Goal: Find specific page/section: Locate a particular part of the current website

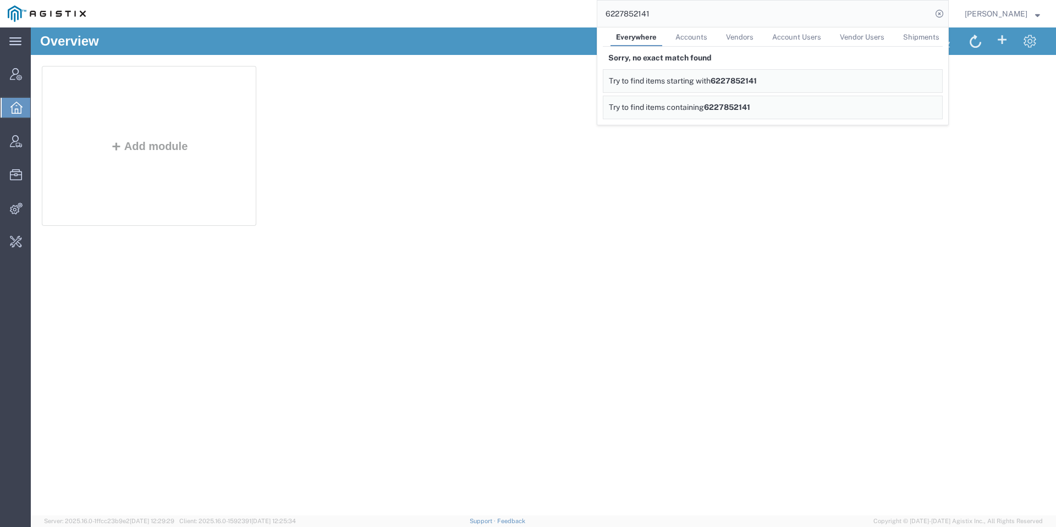
click at [811, 5] on input "6227852141" at bounding box center [764, 14] width 334 height 26
type input "525046080"
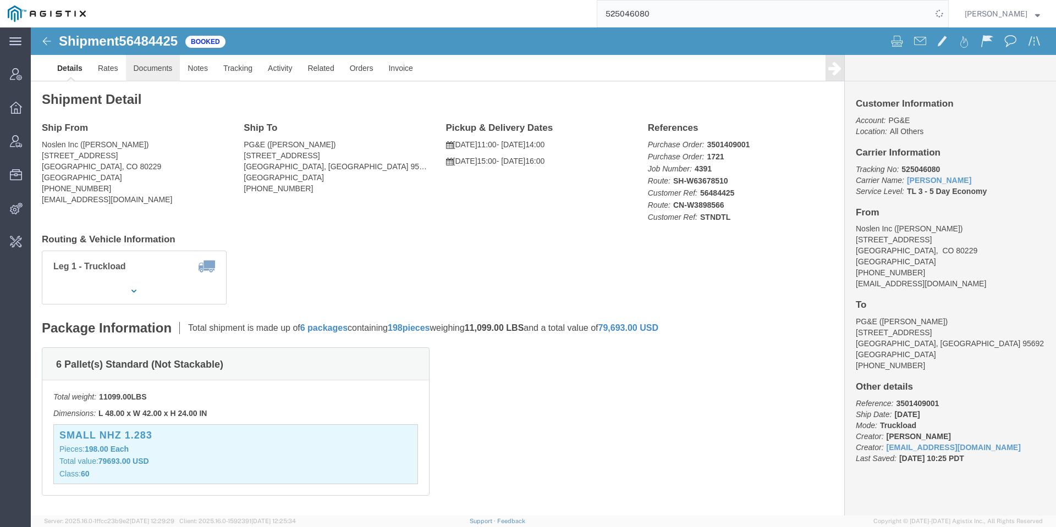
click link "Documents"
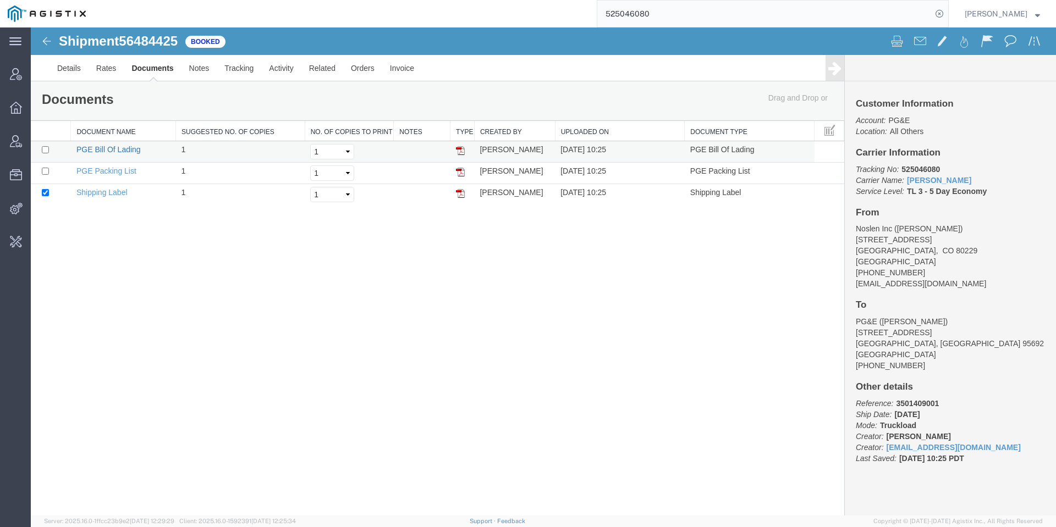
click at [130, 148] on link "PGE Bill Of Lading" at bounding box center [108, 149] width 64 height 9
click at [162, 47] on span "56484425" at bounding box center [148, 41] width 59 height 15
copy span "56484425"
click at [1010, 2] on div "[PERSON_NAME]" at bounding box center [1002, 13] width 92 height 27
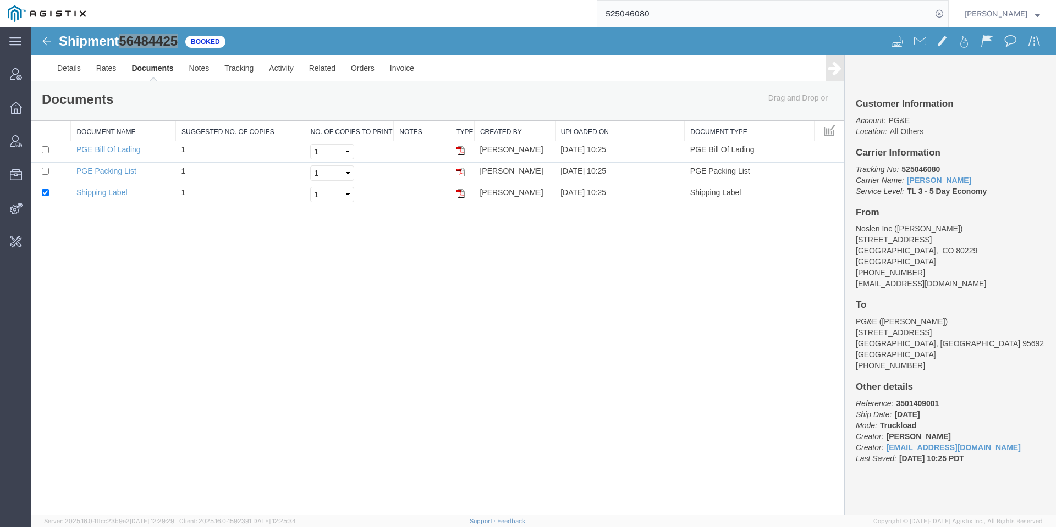
click at [1011, 15] on span "[PERSON_NAME]" at bounding box center [996, 14] width 63 height 12
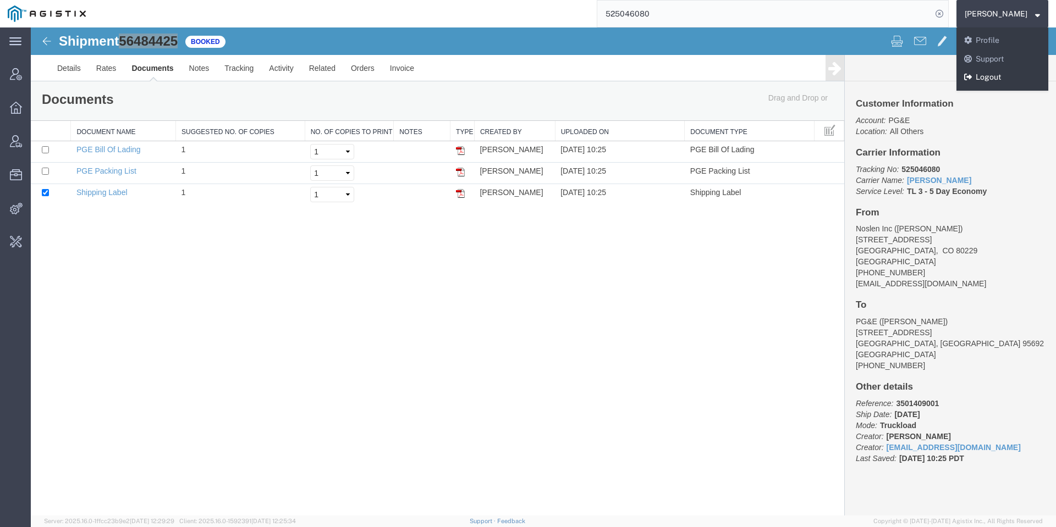
click at [1007, 76] on link "Logout" at bounding box center [1002, 77] width 92 height 19
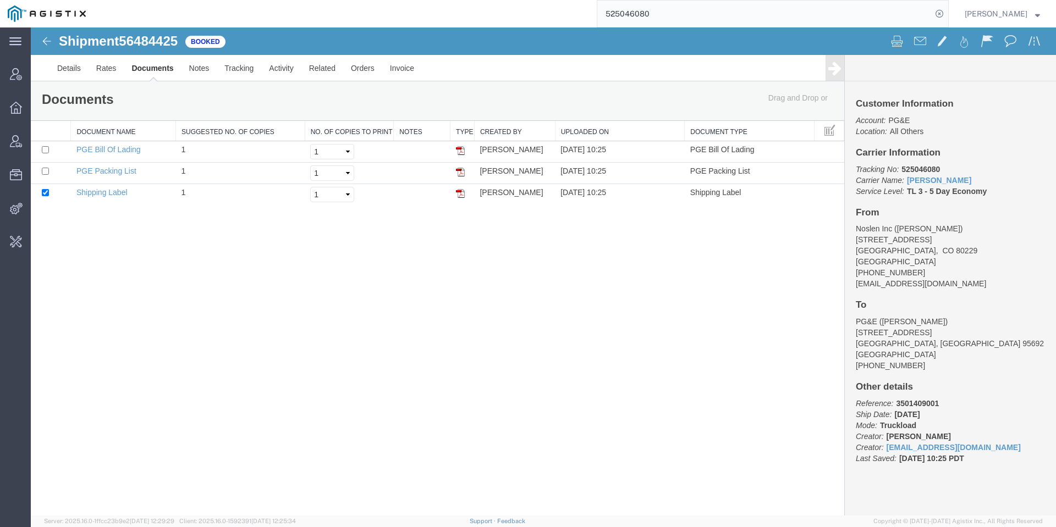
click at [348, 355] on div "Shipment 56484425 3 of 3 Booked Details Rates Documents Notes Tracking Activity…" at bounding box center [543, 271] width 1025 height 488
